Goal: Task Accomplishment & Management: Manage account settings

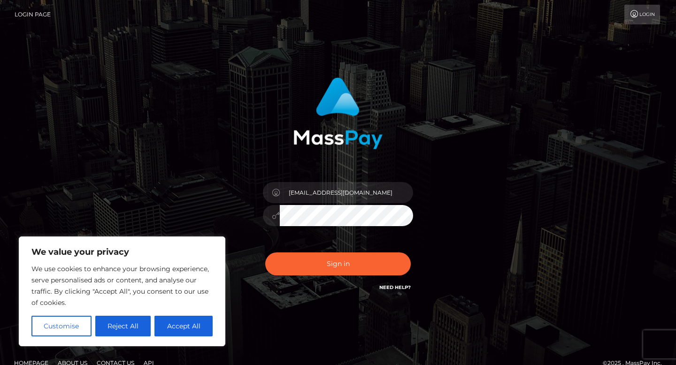
type input "[EMAIL_ADDRESS][DOMAIN_NAME]"
click at [265, 253] on button "Sign in" at bounding box center [338, 264] width 146 height 23
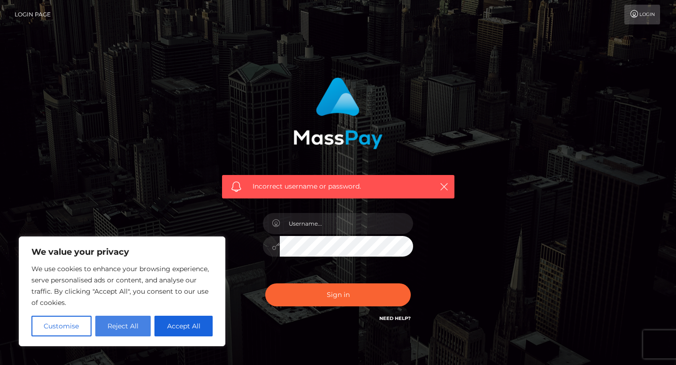
click at [136, 329] on button "Reject All" at bounding box center [123, 326] width 56 height 21
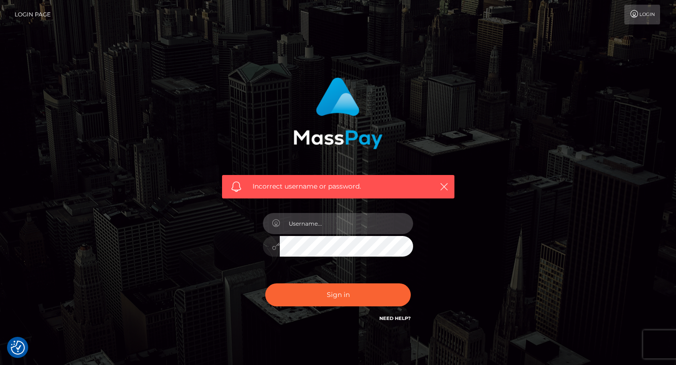
click at [304, 220] on input "text" at bounding box center [346, 223] width 133 height 21
type input "[EMAIL_ADDRESS][DOMAIN_NAME]"
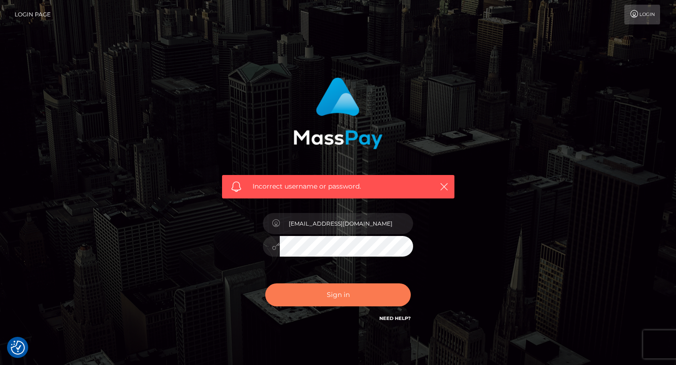
click at [330, 292] on button "Sign in" at bounding box center [338, 295] width 146 height 23
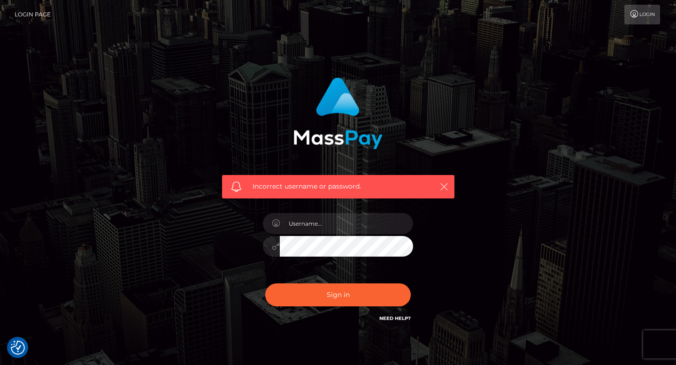
click at [443, 184] on icon "button" at bounding box center [443, 186] width 9 height 9
click at [445, 190] on icon "button" at bounding box center [443, 186] width 9 height 9
click at [442, 181] on button "button" at bounding box center [444, 187] width 12 height 12
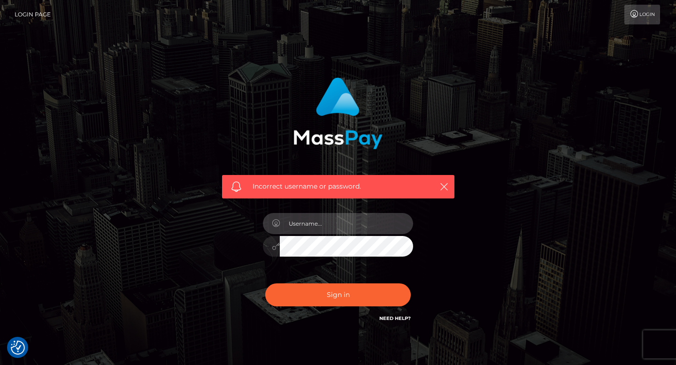
click at [362, 226] on input "text" at bounding box center [346, 223] width 133 height 21
type input "goddesskylie222@gmail.com"
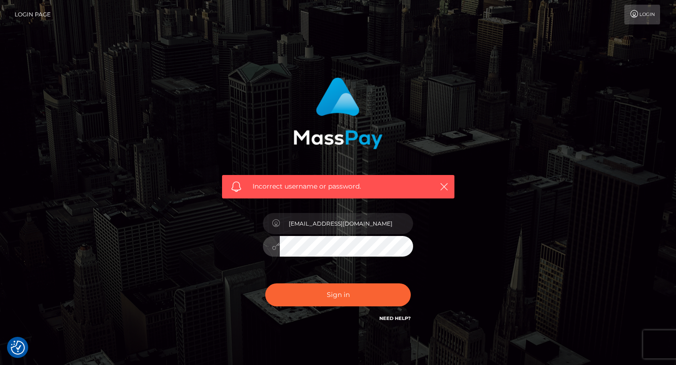
click at [265, 284] on button "Sign in" at bounding box center [338, 295] width 146 height 23
click at [441, 189] on icon "button" at bounding box center [443, 186] width 9 height 9
click at [337, 220] on input "text" at bounding box center [346, 223] width 133 height 21
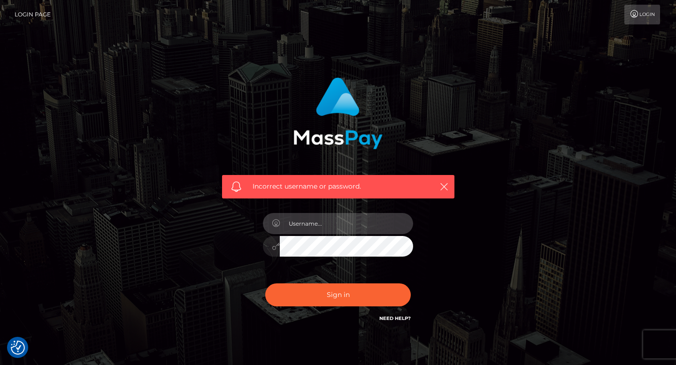
type input "[EMAIL_ADDRESS][DOMAIN_NAME]"
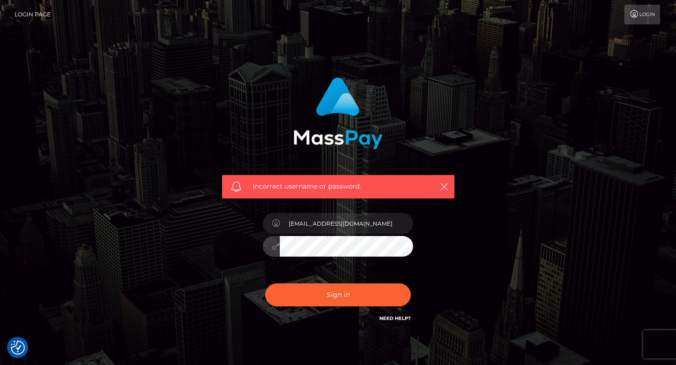
click at [265, 284] on button "Sign in" at bounding box center [338, 295] width 146 height 23
click at [442, 186] on icon "button" at bounding box center [443, 186] width 9 height 9
click at [644, 15] on link "Login" at bounding box center [642, 15] width 36 height 20
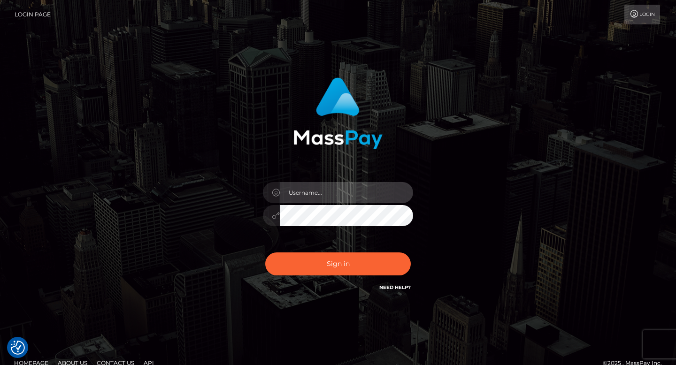
click at [370, 196] on input "text" at bounding box center [346, 192] width 133 height 21
type input "goddesskylie222@gmail.com"
click at [265, 253] on button "Sign in" at bounding box center [338, 264] width 146 height 23
